Goal: Navigation & Orientation: Find specific page/section

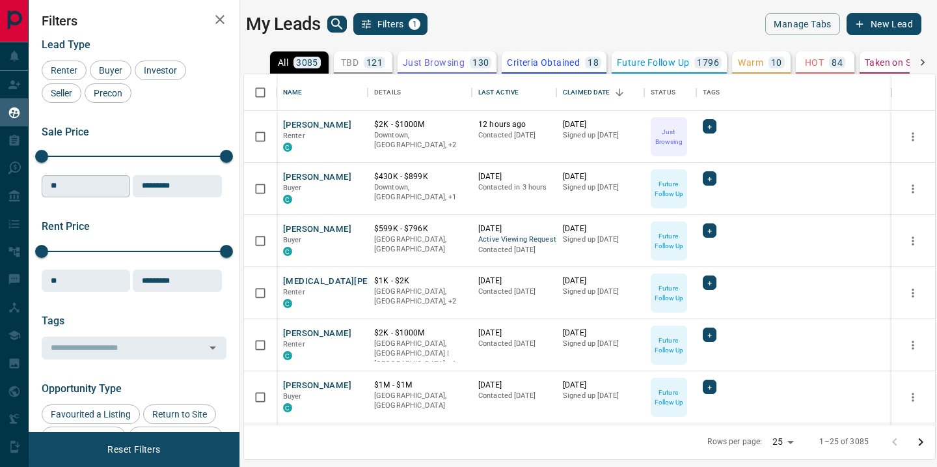
scroll to position [350, 691]
click at [337, 19] on icon "search button" at bounding box center [336, 23] width 11 height 11
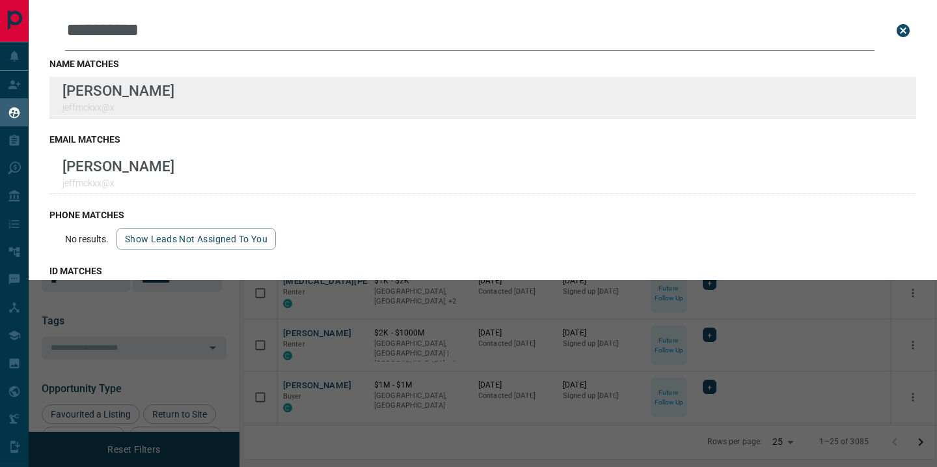
type input "**********"
click at [0, 0] on div "**********" at bounding box center [468, 225] width 937 height 450
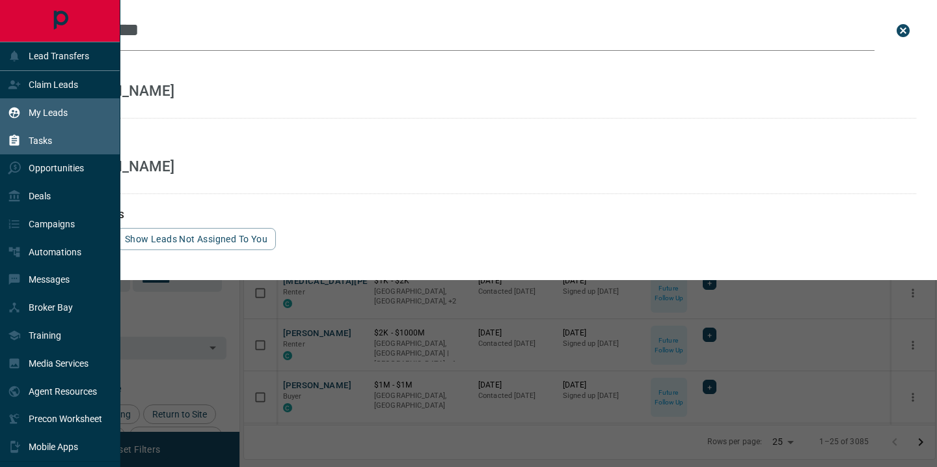
click at [34, 142] on p "Tasks" at bounding box center [40, 140] width 23 height 10
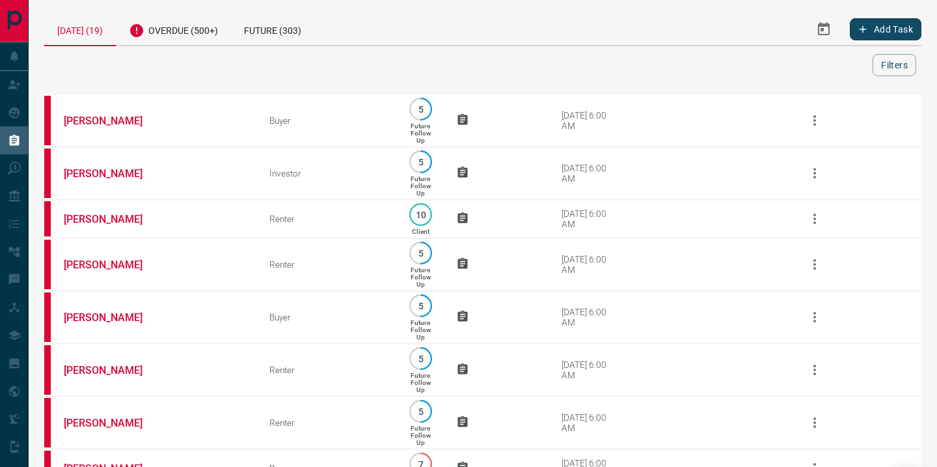
click at [827, 25] on icon "Select Date Range" at bounding box center [824, 28] width 12 height 13
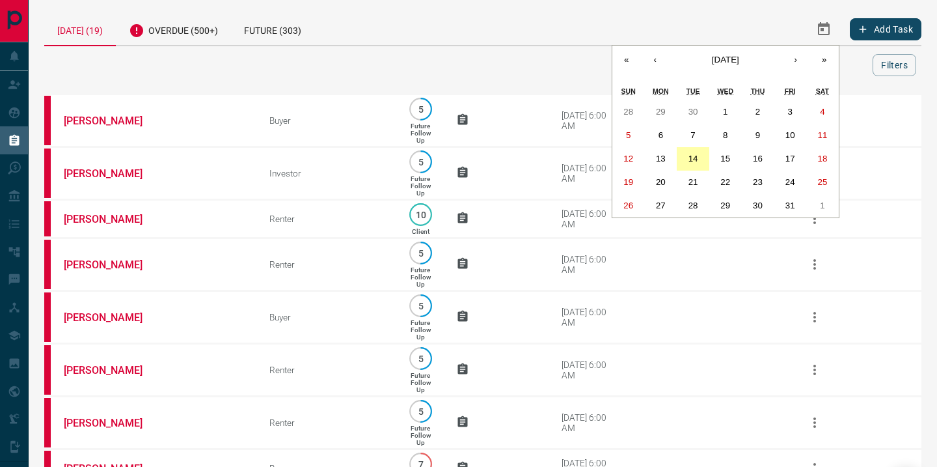
click at [685, 159] on button "14" at bounding box center [693, 158] width 33 height 23
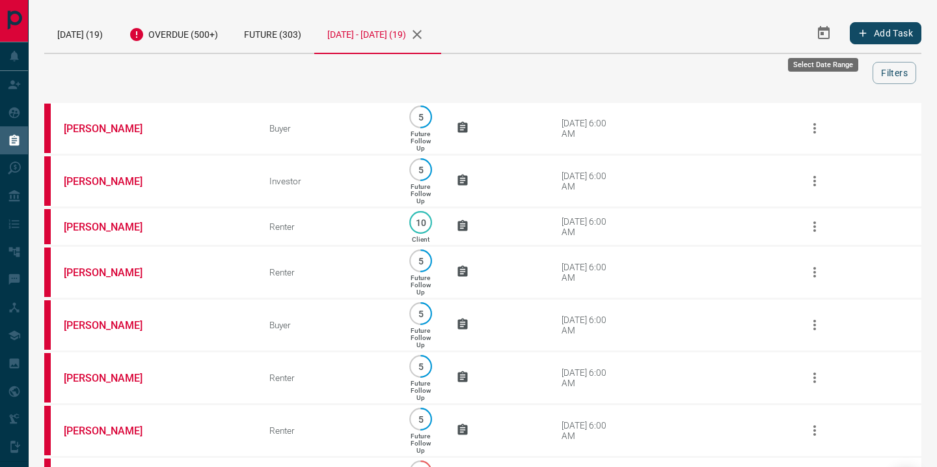
click at [832, 33] on button "Select Date Range" at bounding box center [823, 33] width 31 height 31
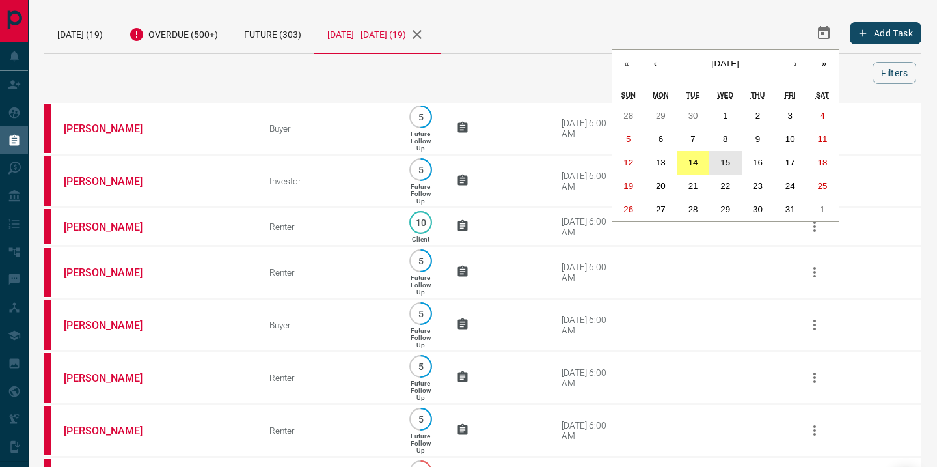
click at [728, 163] on abbr "15" at bounding box center [726, 163] width 10 height 10
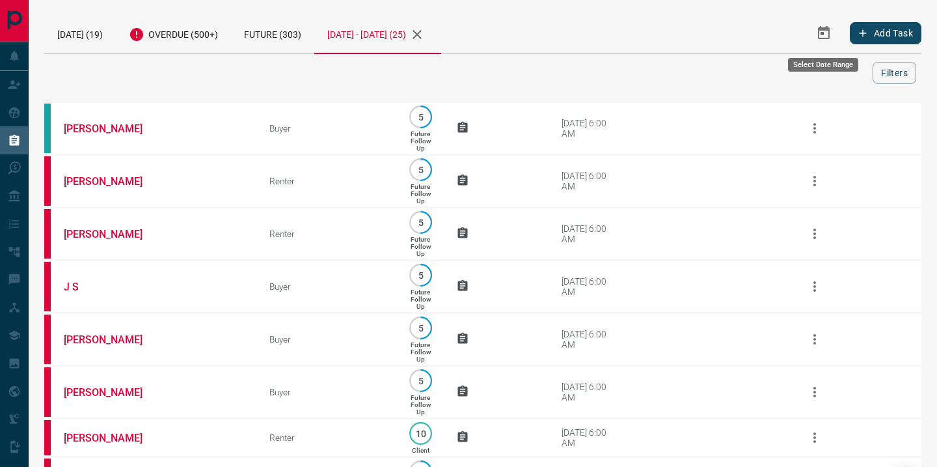
click at [830, 39] on icon "Select Date Range" at bounding box center [824, 33] width 16 height 16
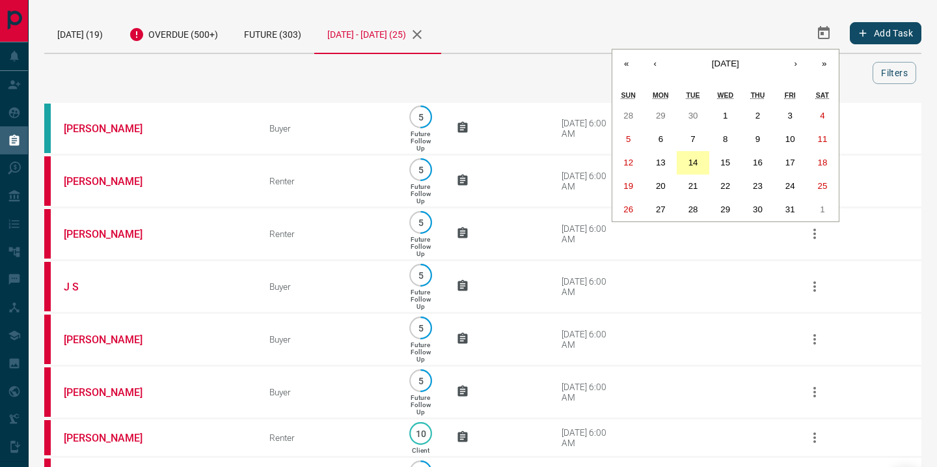
click at [691, 167] on button "14" at bounding box center [693, 162] width 33 height 23
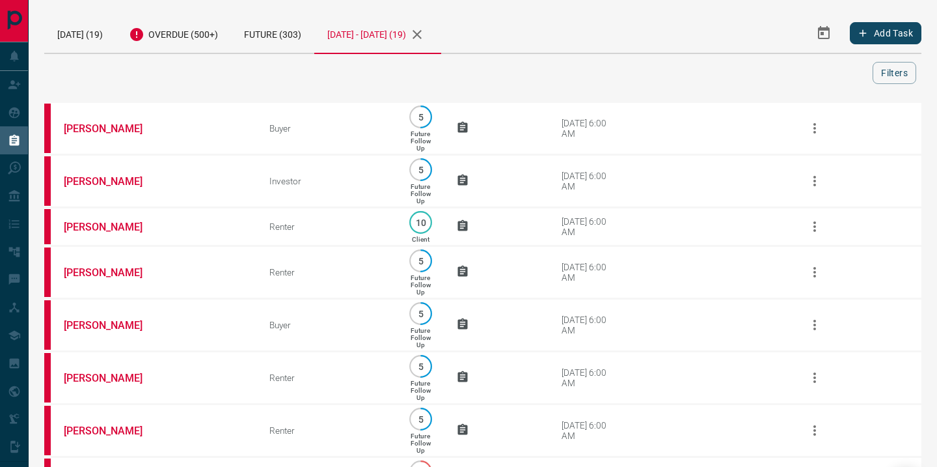
click at [821, 31] on icon "Select Date Range" at bounding box center [824, 32] width 12 height 13
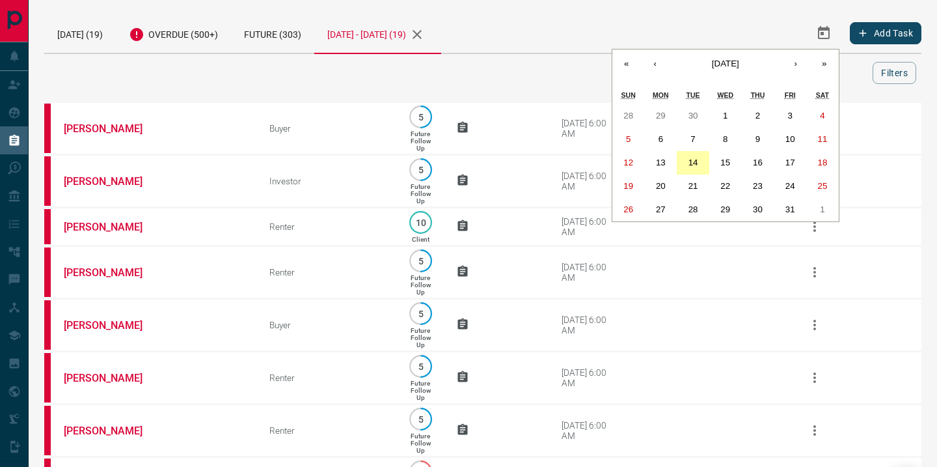
click at [694, 161] on abbr "14" at bounding box center [694, 163] width 10 height 10
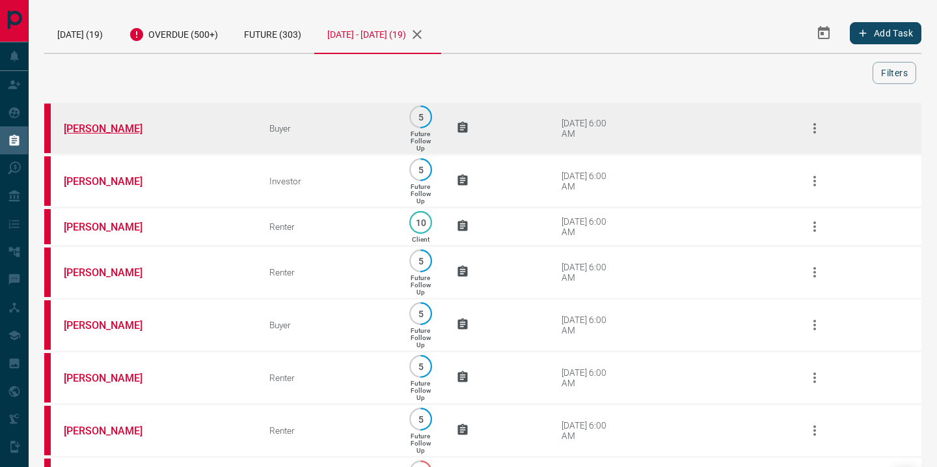
click at [109, 131] on link "[PERSON_NAME]" at bounding box center [113, 128] width 98 height 12
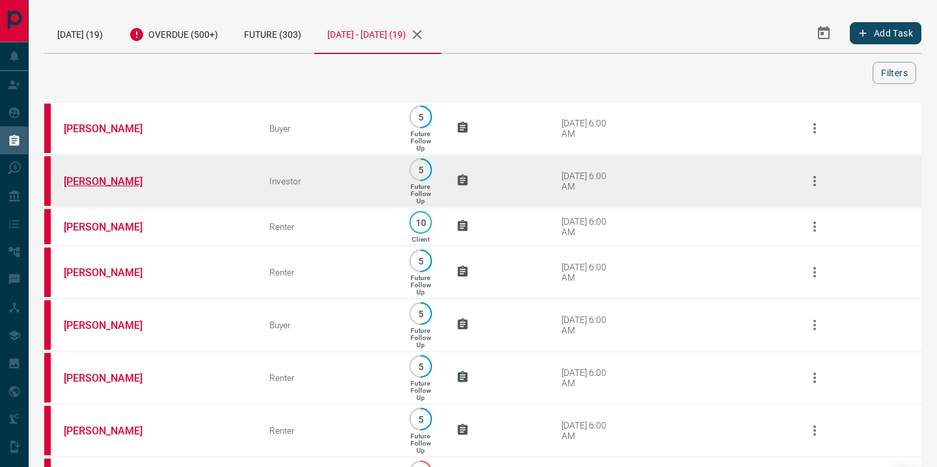
click at [102, 184] on link "[PERSON_NAME]" at bounding box center [113, 181] width 98 height 12
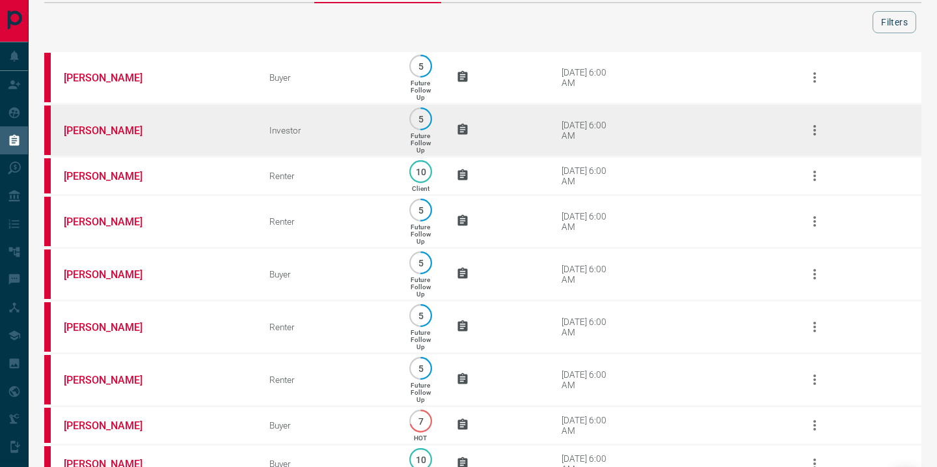
scroll to position [53, 0]
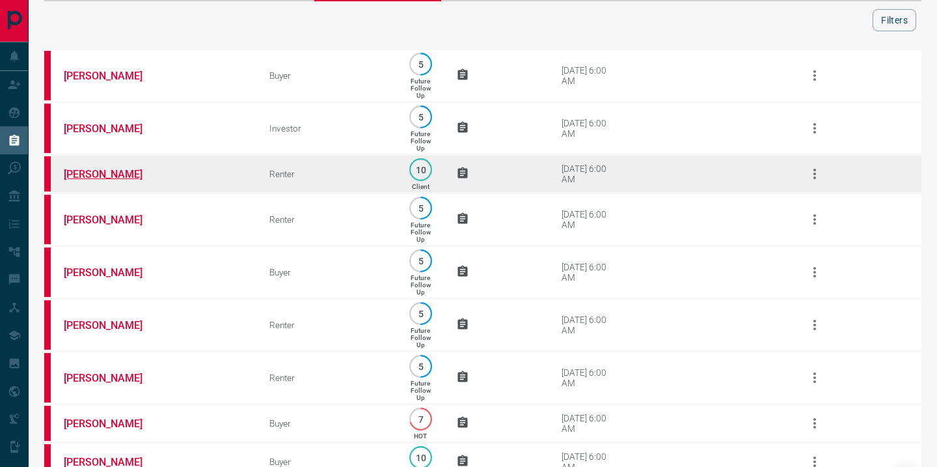
click at [107, 179] on link "[PERSON_NAME]" at bounding box center [113, 174] width 98 height 12
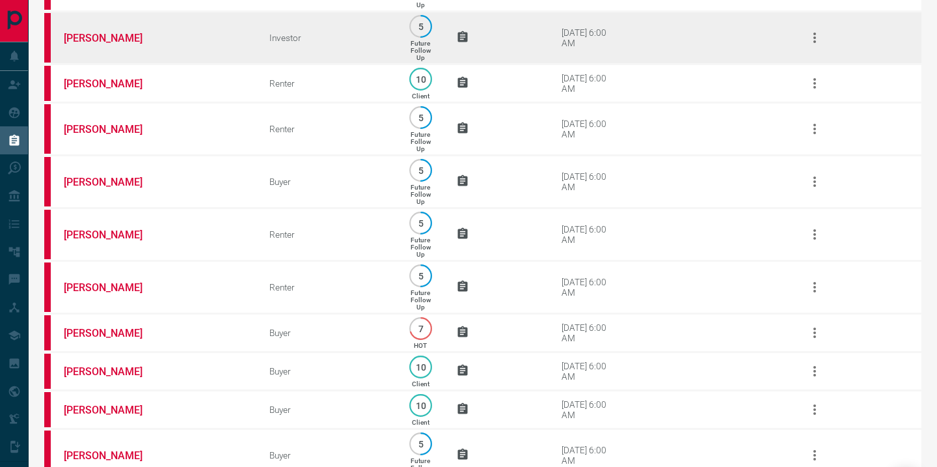
scroll to position [145, 0]
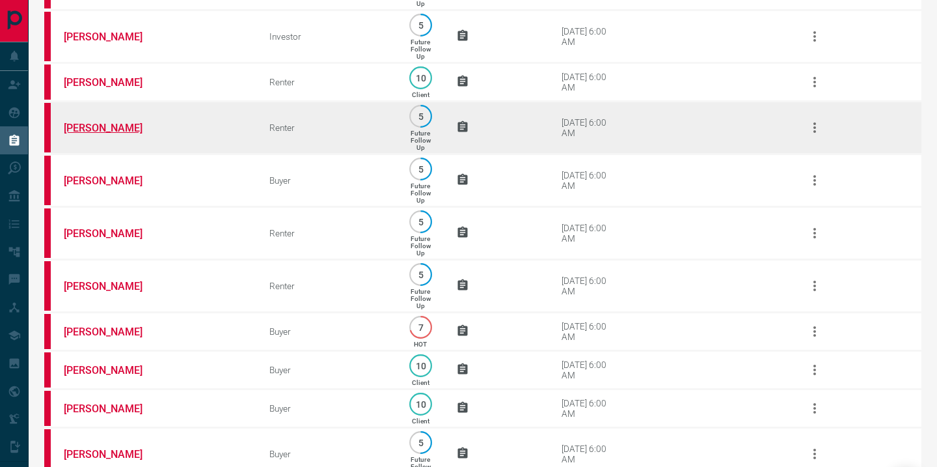
click at [99, 132] on link "[PERSON_NAME]" at bounding box center [113, 128] width 98 height 12
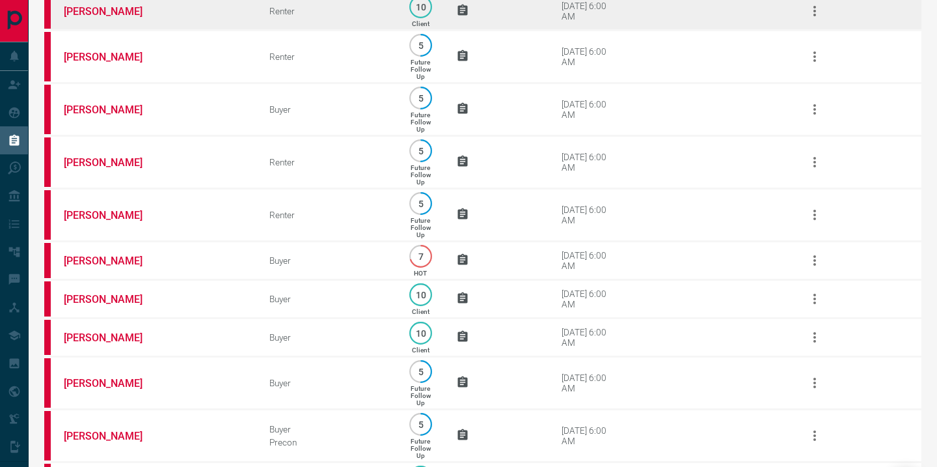
scroll to position [217, 0]
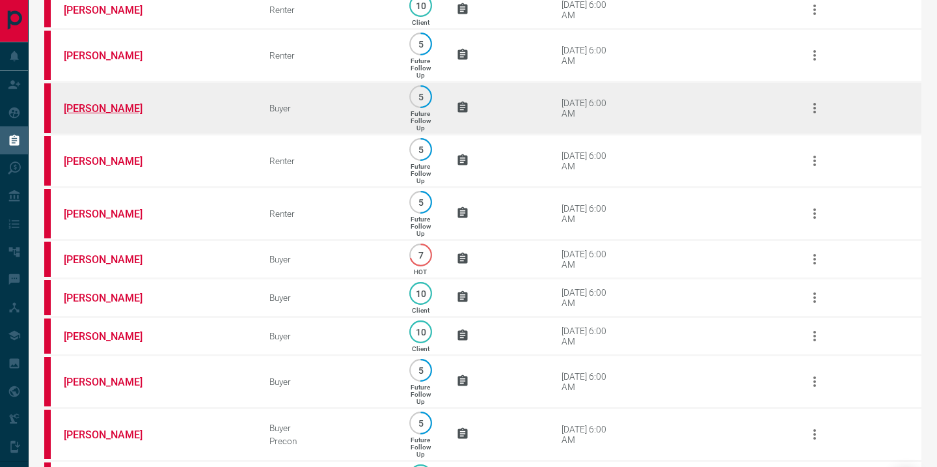
click at [91, 115] on link "[PERSON_NAME]" at bounding box center [113, 108] width 98 height 12
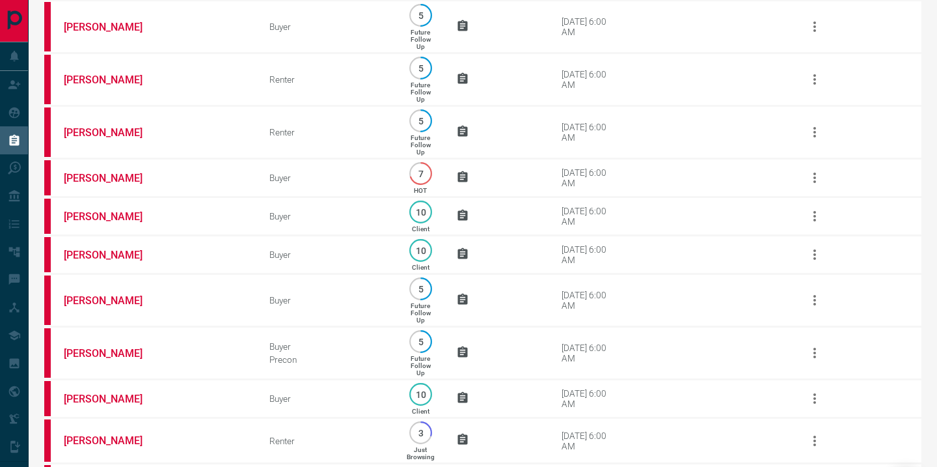
scroll to position [292, 0]
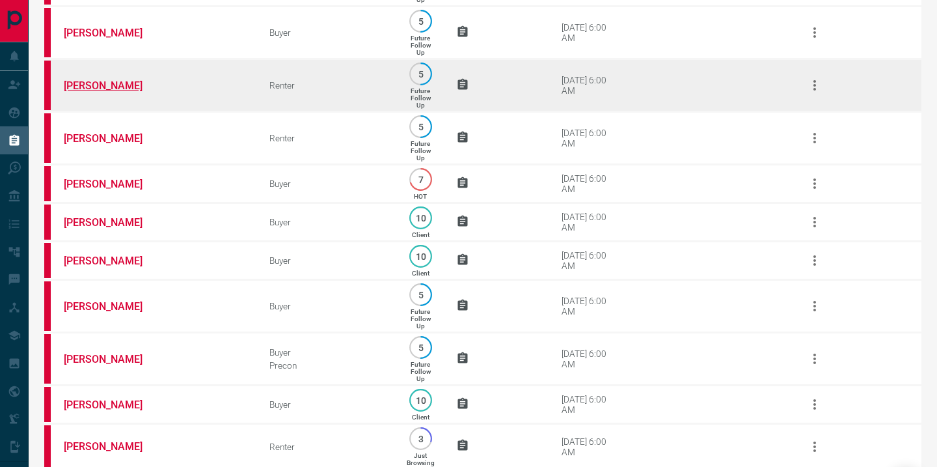
click at [94, 92] on link "[PERSON_NAME]" at bounding box center [113, 85] width 98 height 12
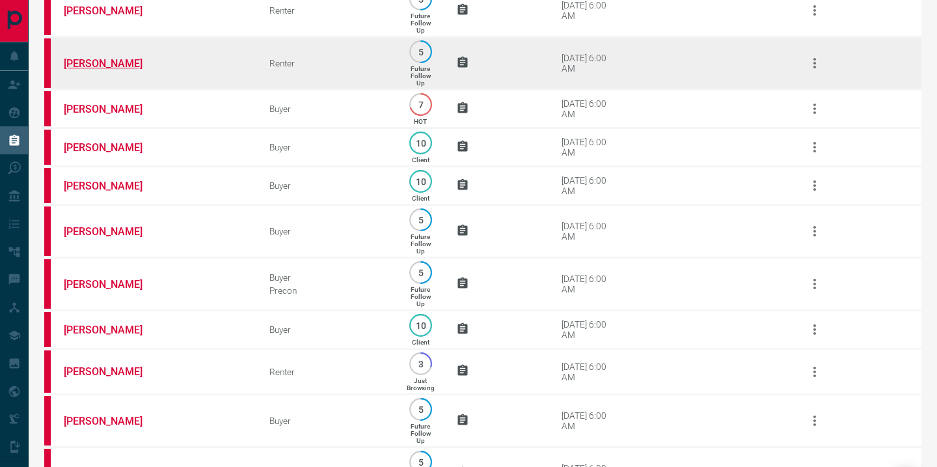
click at [109, 69] on link "[PERSON_NAME]" at bounding box center [113, 63] width 98 height 12
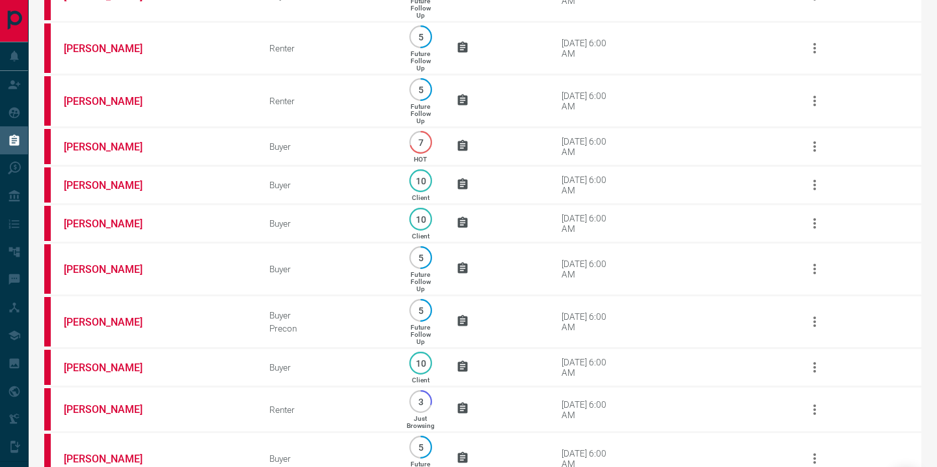
scroll to position [314, 0]
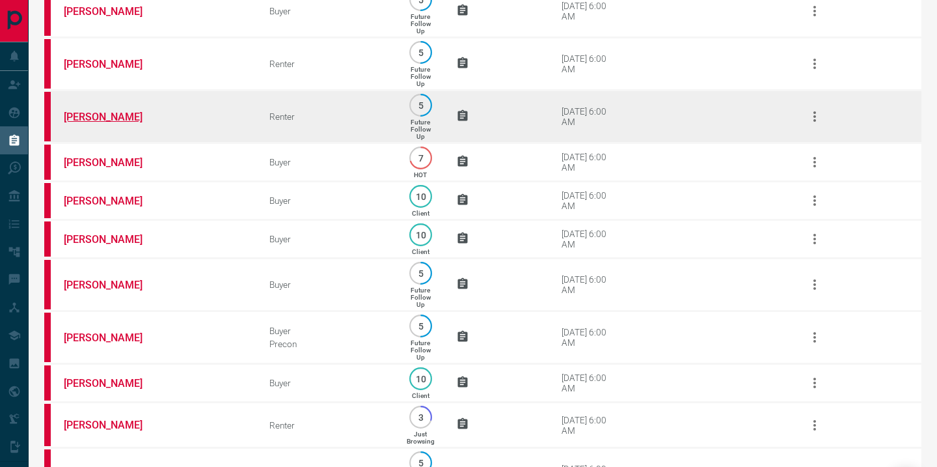
click at [100, 123] on link "[PERSON_NAME]" at bounding box center [113, 117] width 98 height 12
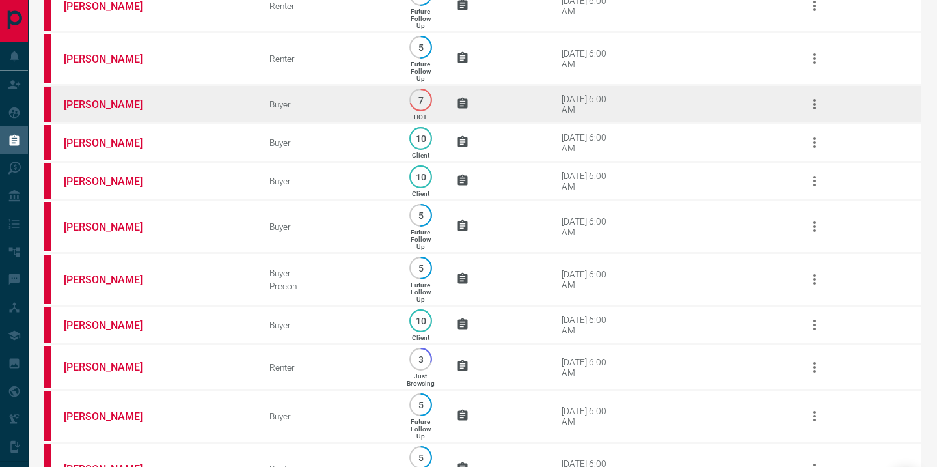
click at [107, 111] on link "[PERSON_NAME]" at bounding box center [113, 104] width 98 height 12
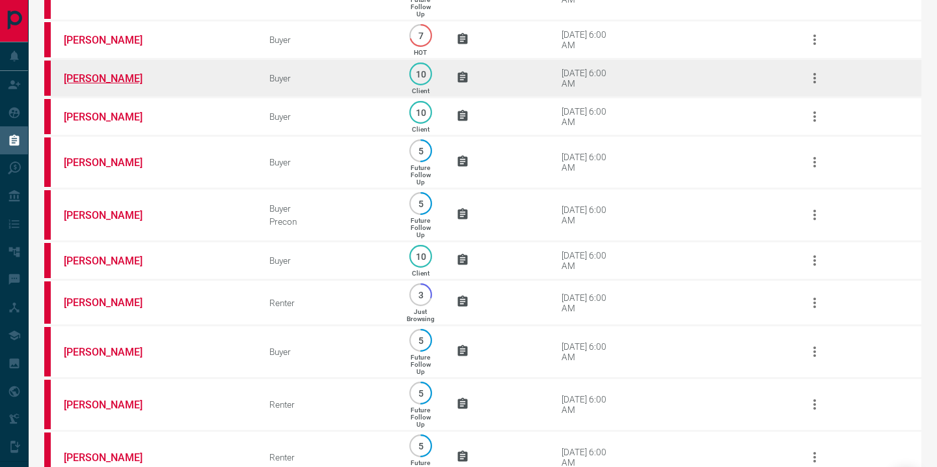
scroll to position [434, 0]
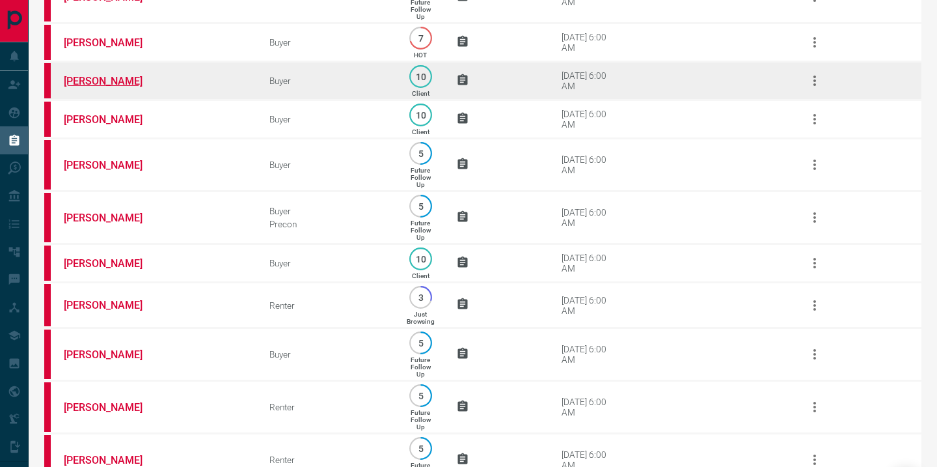
click at [100, 87] on link "[PERSON_NAME]" at bounding box center [113, 81] width 98 height 12
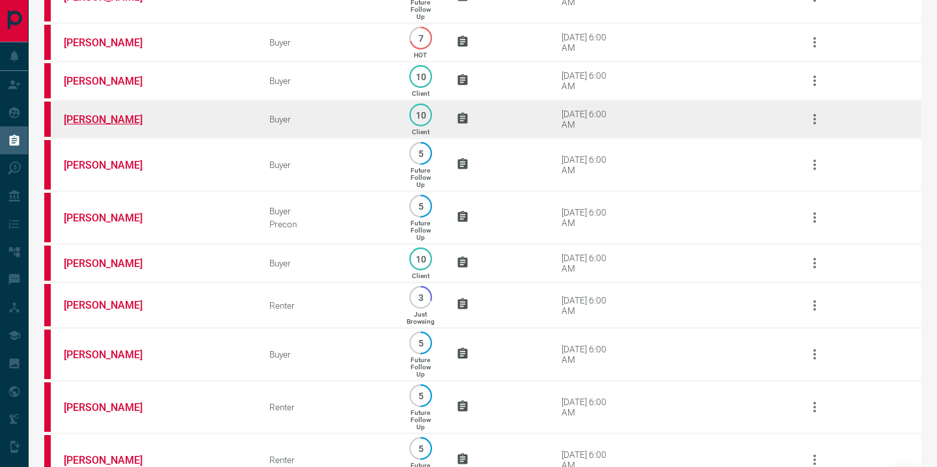
click at [90, 126] on link "[PERSON_NAME]" at bounding box center [113, 119] width 98 height 12
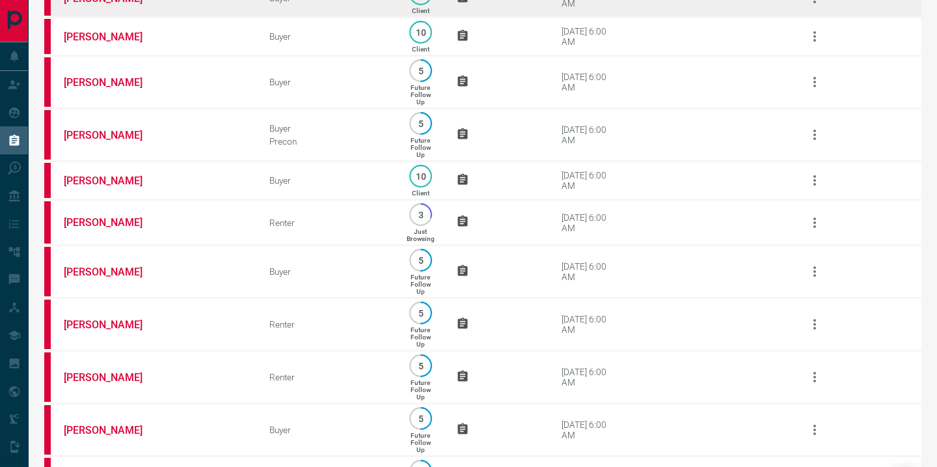
scroll to position [514, 0]
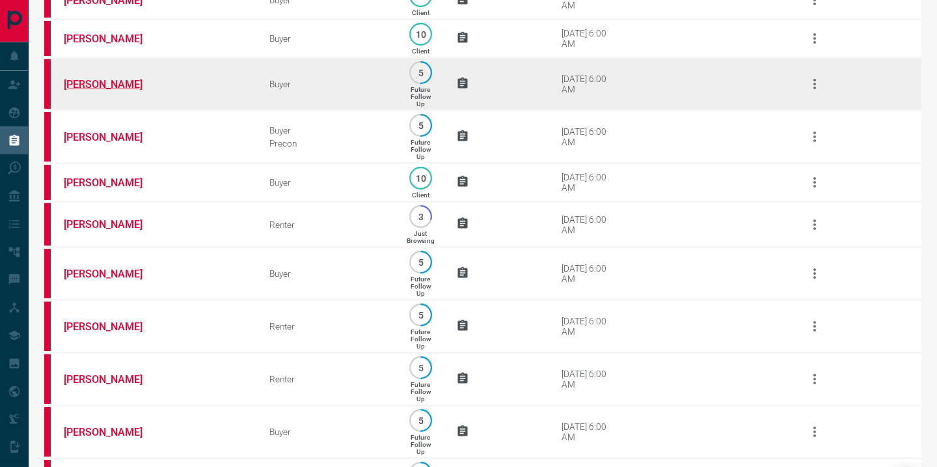
click at [88, 90] on link "[PERSON_NAME]" at bounding box center [113, 84] width 98 height 12
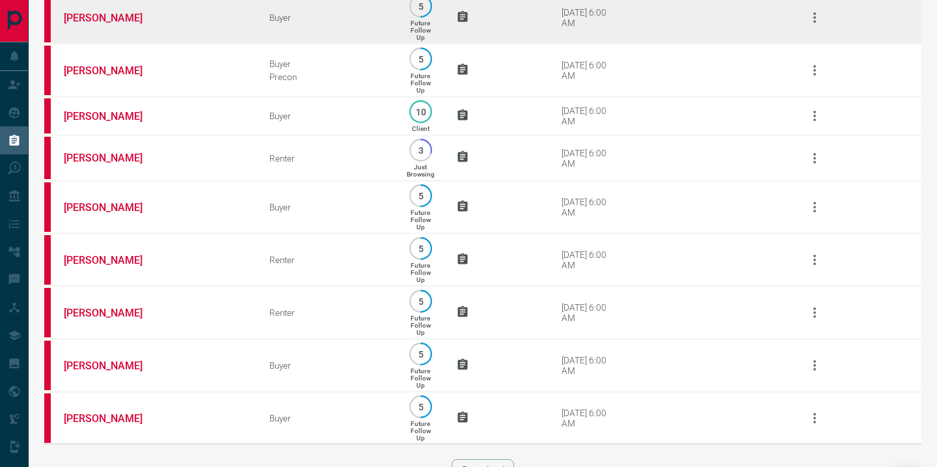
scroll to position [579, 0]
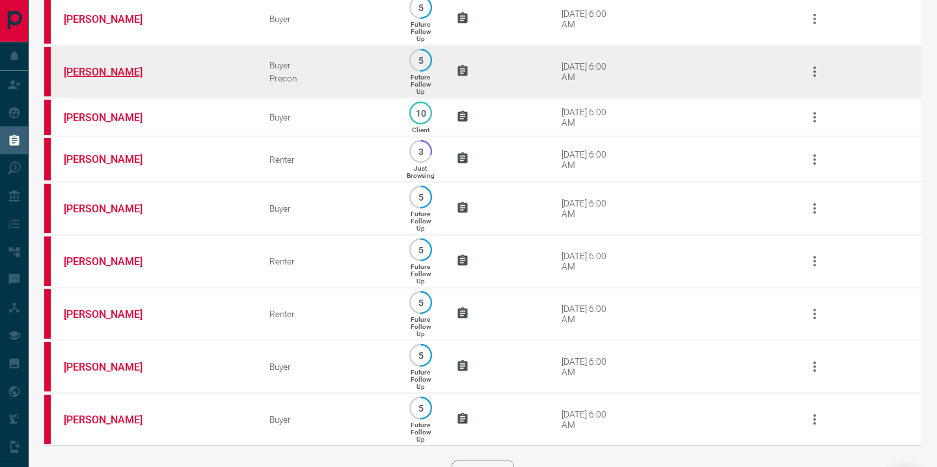
click at [76, 78] on link "[PERSON_NAME]" at bounding box center [113, 72] width 98 height 12
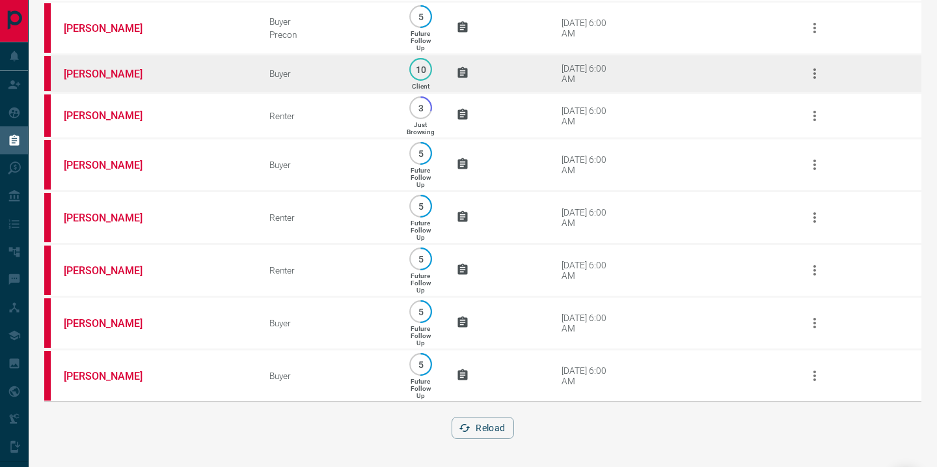
scroll to position [654, 0]
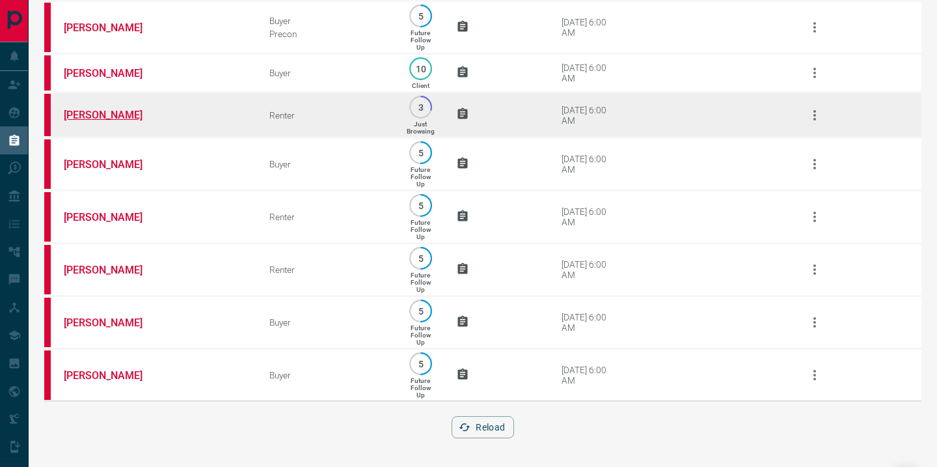
click at [92, 109] on link "[PERSON_NAME]" at bounding box center [113, 115] width 98 height 12
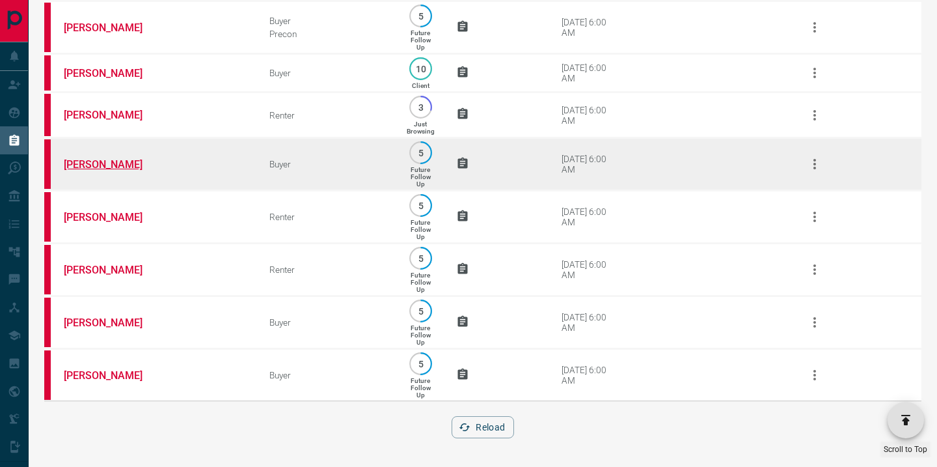
click at [100, 158] on link "[PERSON_NAME]" at bounding box center [113, 164] width 98 height 12
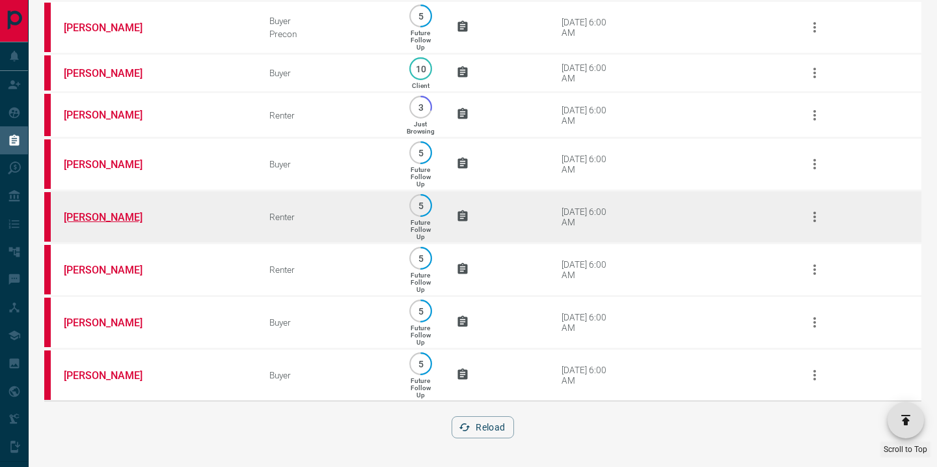
click at [88, 214] on link "[PERSON_NAME]" at bounding box center [113, 217] width 98 height 12
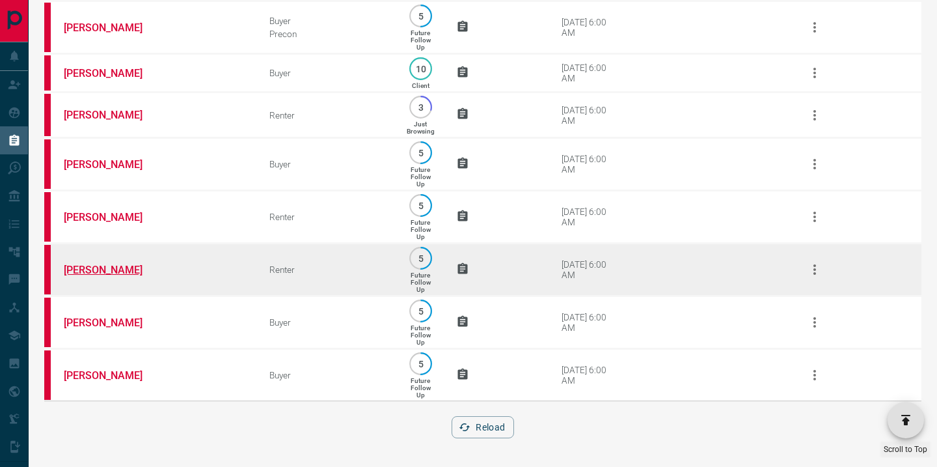
click at [94, 266] on link "[PERSON_NAME]" at bounding box center [113, 270] width 98 height 12
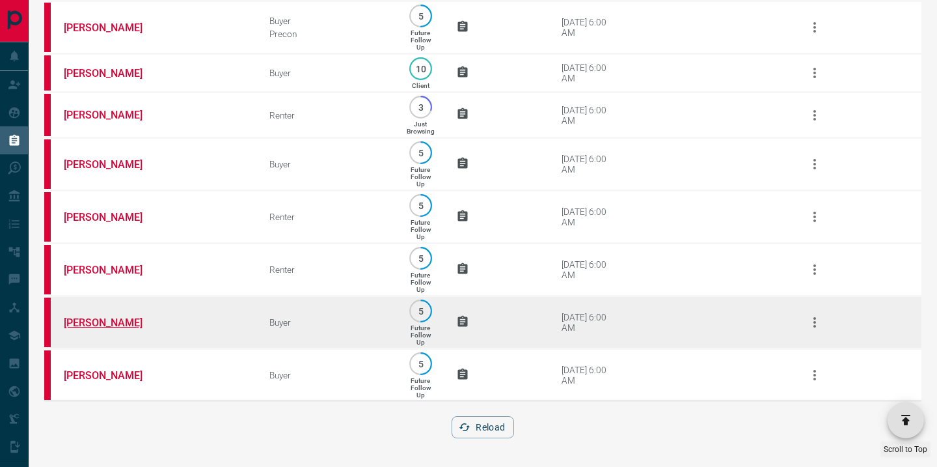
click at [92, 316] on link "[PERSON_NAME]" at bounding box center [113, 322] width 98 height 12
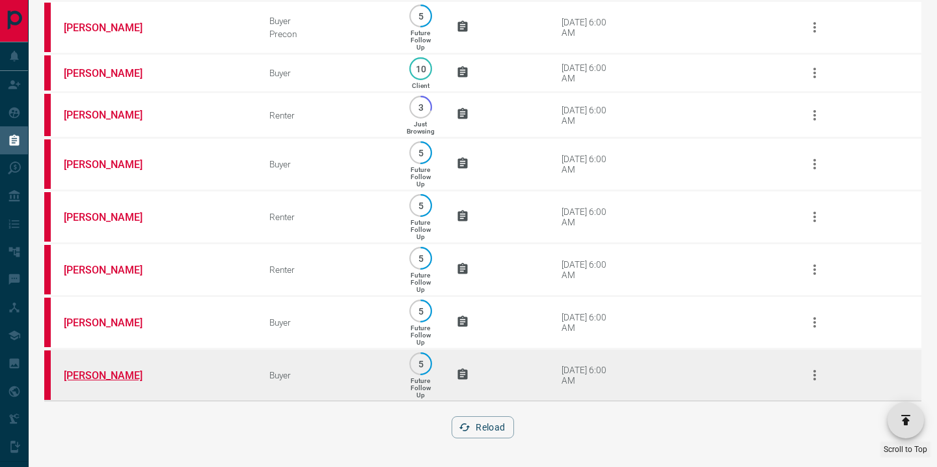
click at [96, 370] on link "[PERSON_NAME]" at bounding box center [113, 375] width 98 height 12
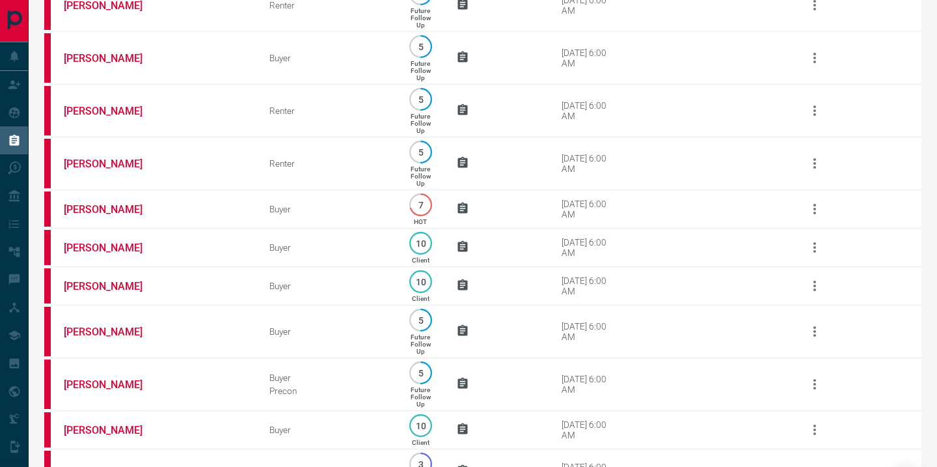
scroll to position [0, 0]
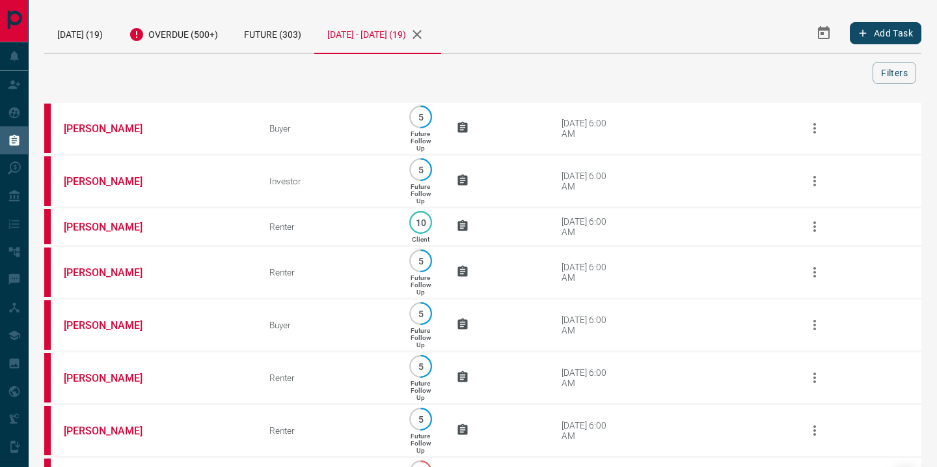
click at [817, 35] on icon "Select Date Range" at bounding box center [824, 33] width 16 height 16
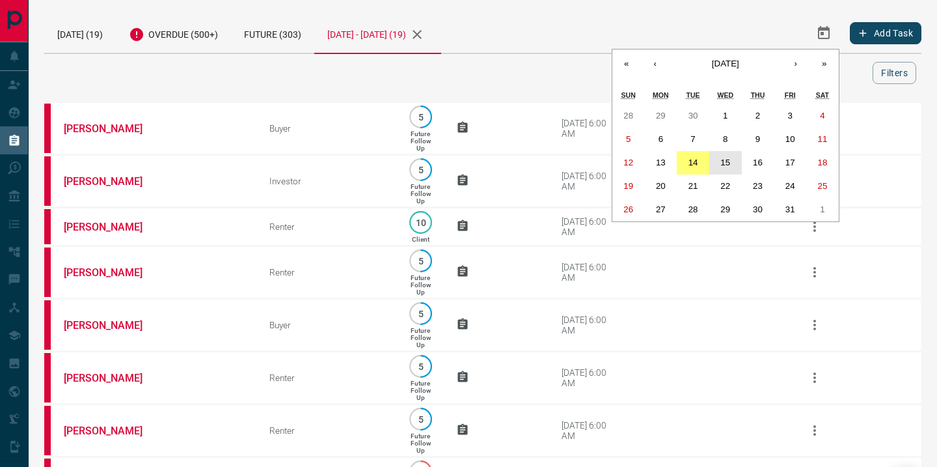
click at [728, 163] on abbr "15" at bounding box center [726, 163] width 10 height 10
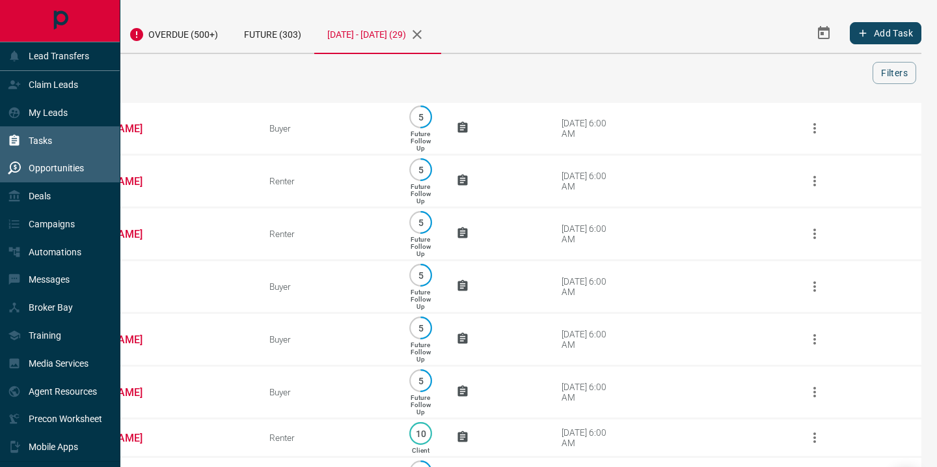
click at [44, 171] on p "Opportunities" at bounding box center [56, 168] width 55 height 10
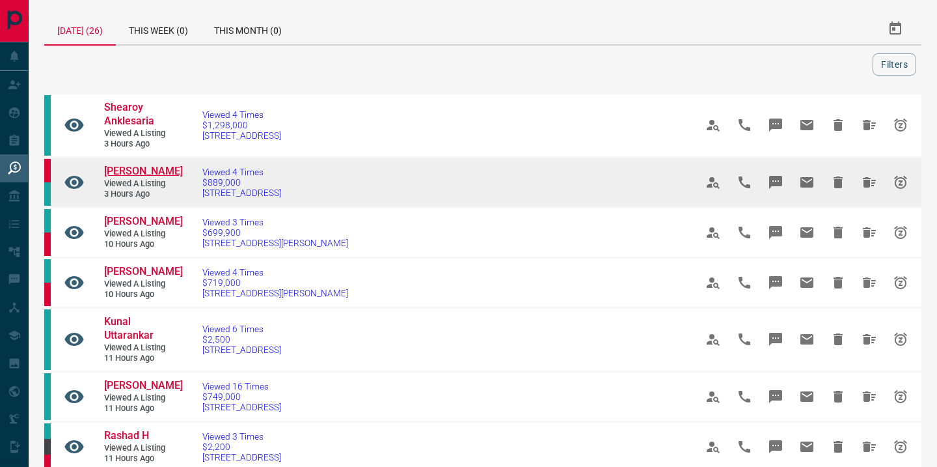
click at [135, 169] on span "[PERSON_NAME]" at bounding box center [143, 171] width 79 height 12
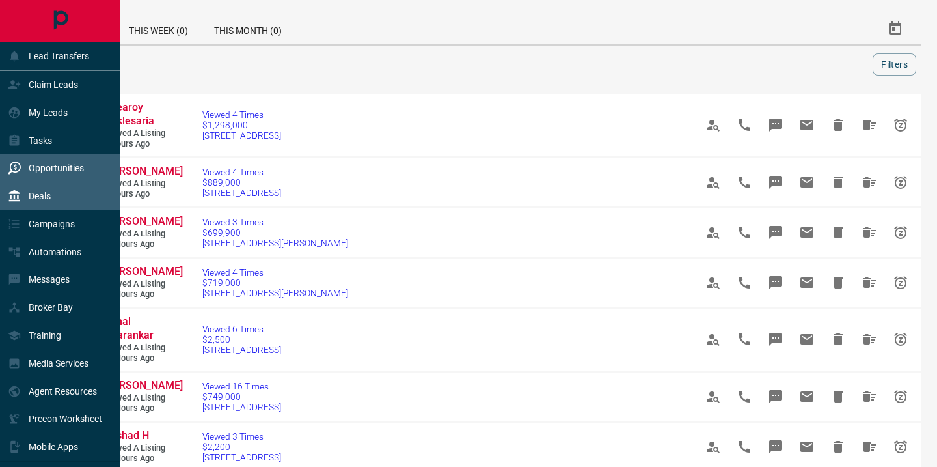
click at [35, 199] on p "Deals" at bounding box center [40, 196] width 22 height 10
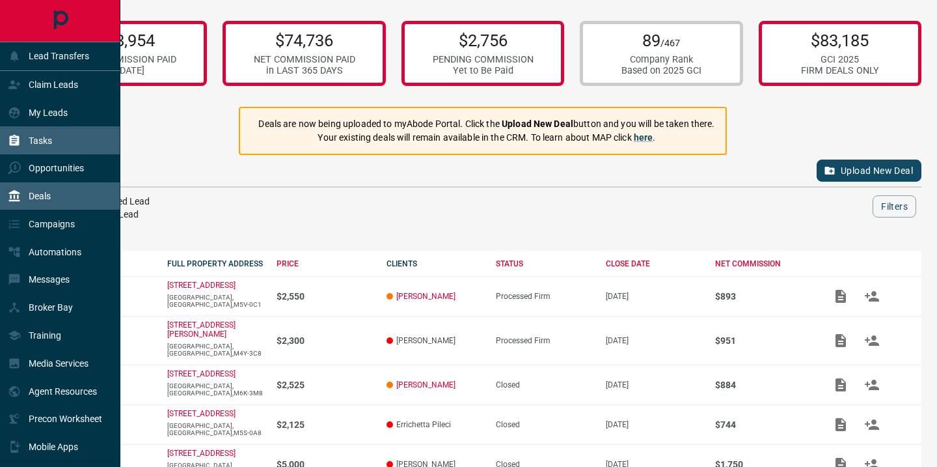
click at [38, 136] on p "Tasks" at bounding box center [40, 140] width 23 height 10
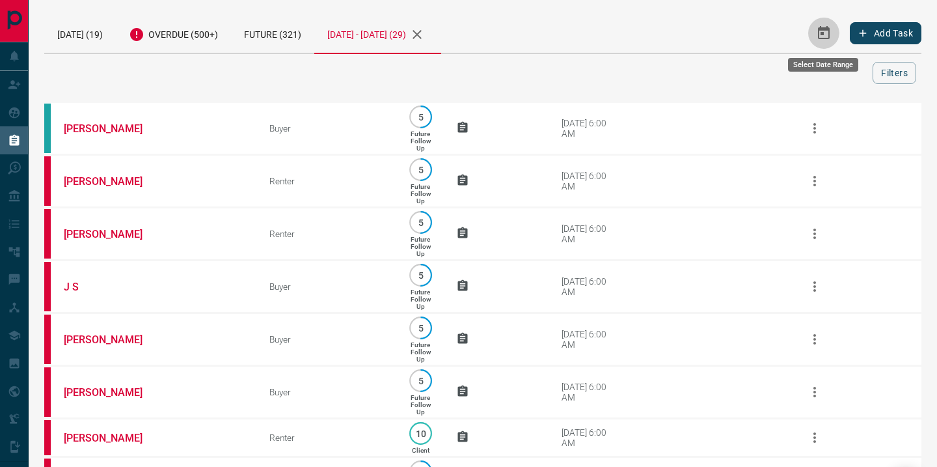
click at [828, 29] on icon "Select Date Range" at bounding box center [824, 32] width 12 height 13
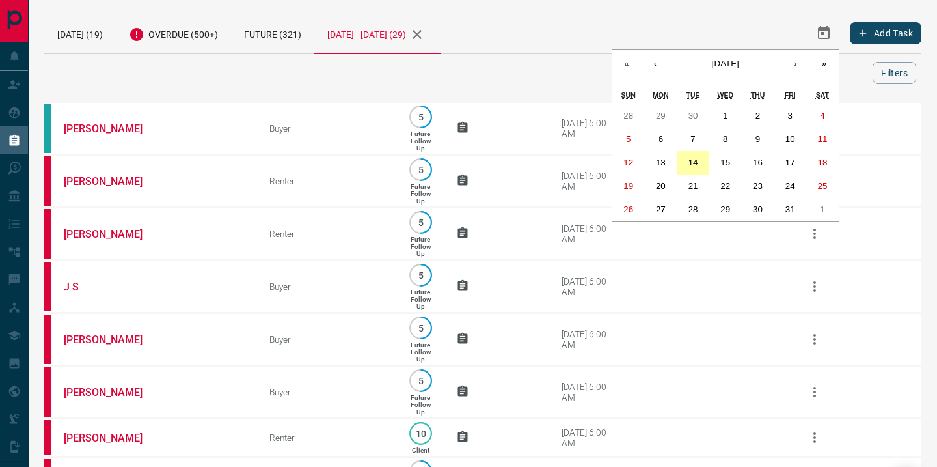
click at [700, 159] on button "14" at bounding box center [693, 162] width 33 height 23
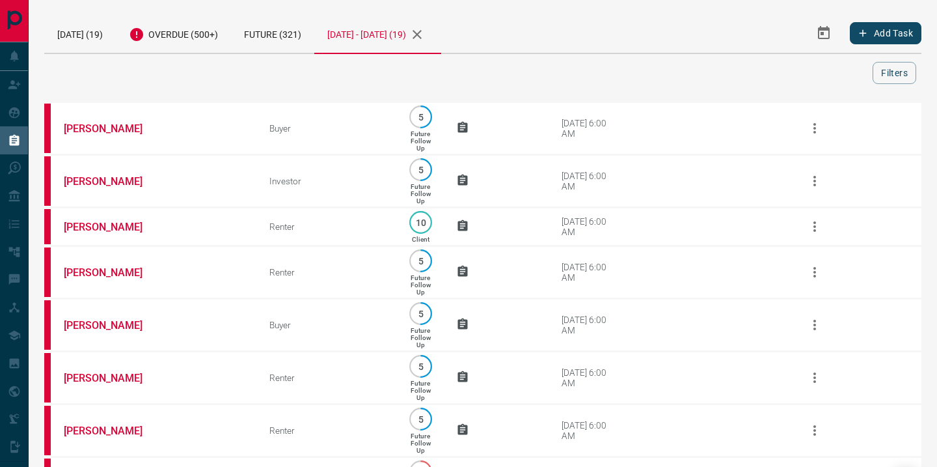
click at [818, 30] on icon "Select Date Range" at bounding box center [824, 32] width 12 height 13
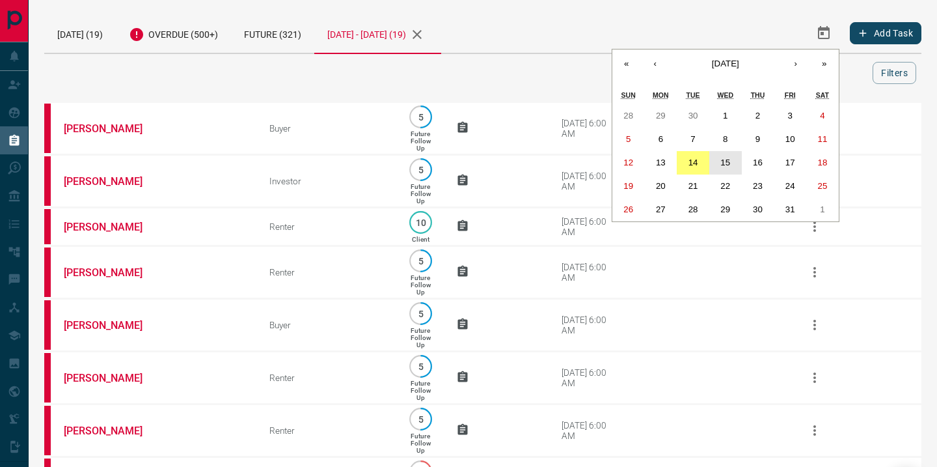
click at [730, 160] on abbr "15" at bounding box center [726, 163] width 10 height 10
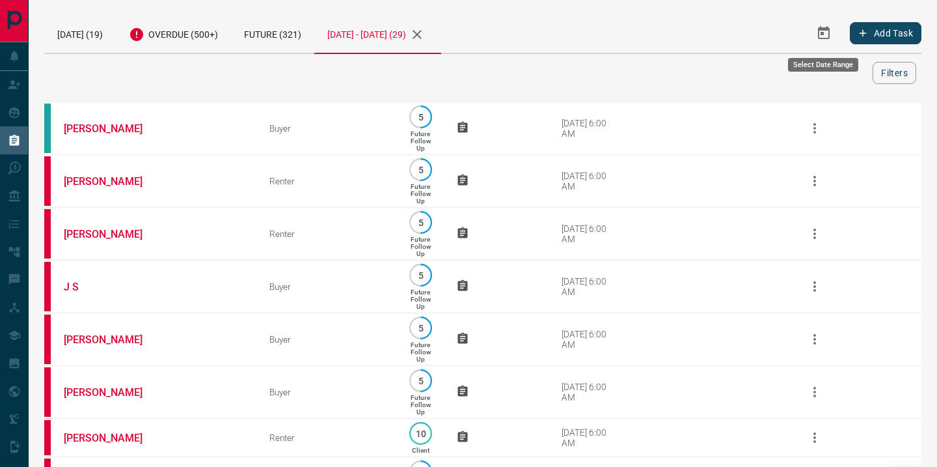
click at [821, 33] on icon "Select Date Range" at bounding box center [824, 32] width 12 height 13
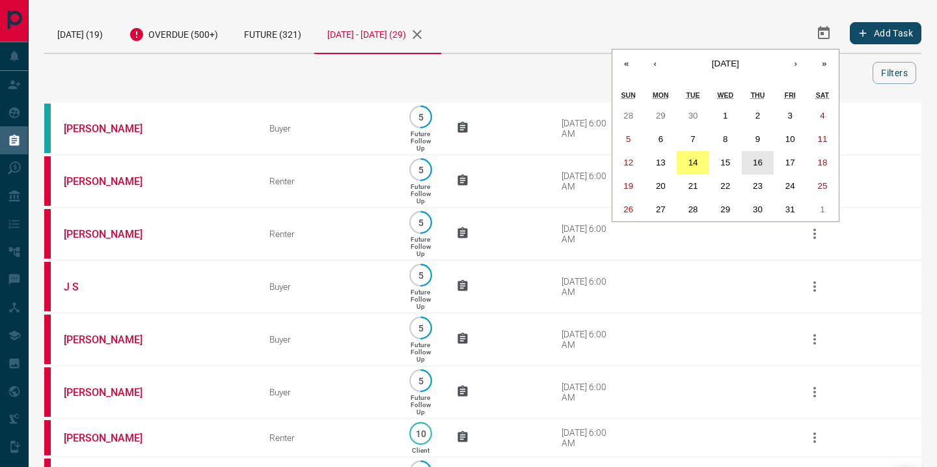
click at [746, 161] on button "16" at bounding box center [758, 162] width 33 height 23
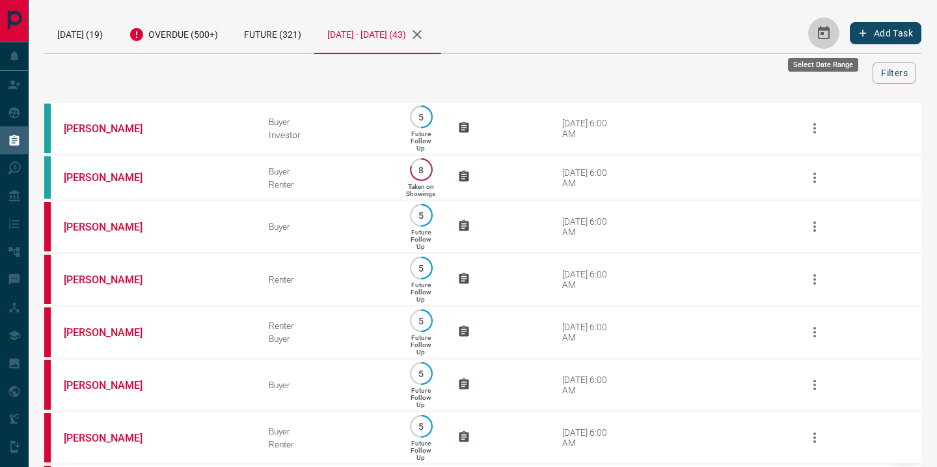
click at [821, 34] on icon "Select Date Range" at bounding box center [824, 32] width 12 height 13
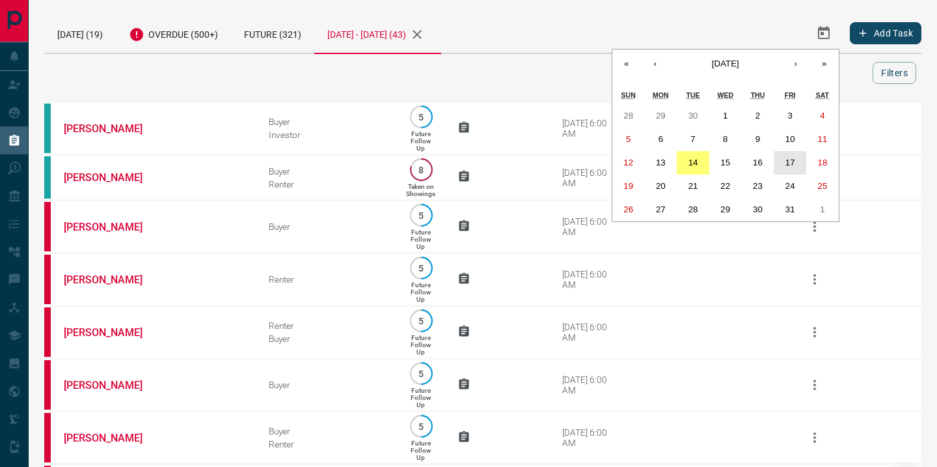
click at [797, 159] on button "17" at bounding box center [790, 162] width 33 height 23
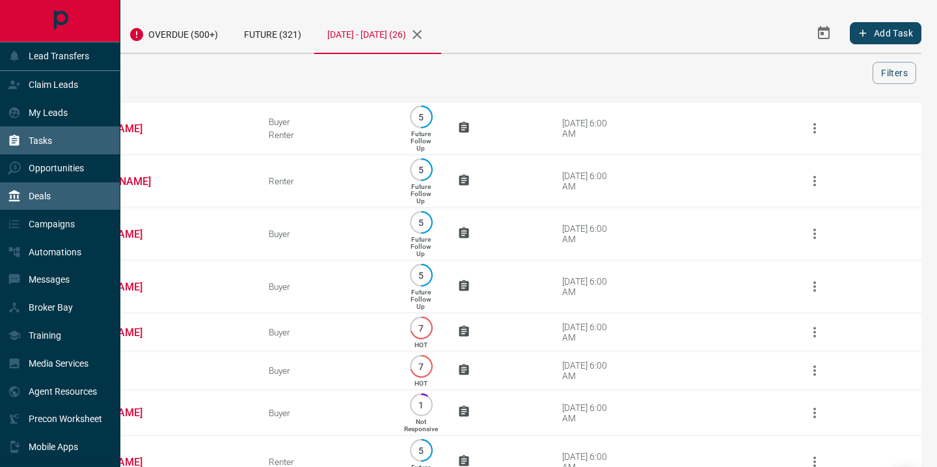
click at [44, 194] on p "Deals" at bounding box center [40, 196] width 22 height 10
